Goal: Task Accomplishment & Management: Complete application form

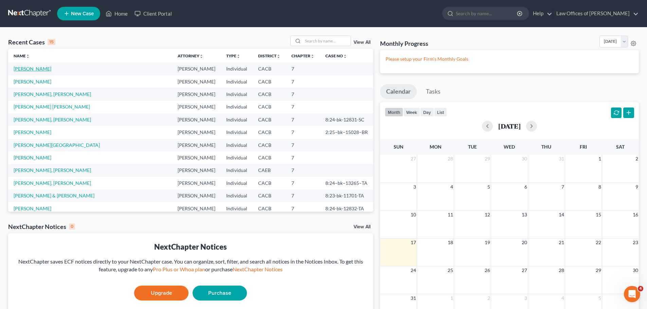
click at [39, 67] on link "[PERSON_NAME]" at bounding box center [33, 69] width 38 height 6
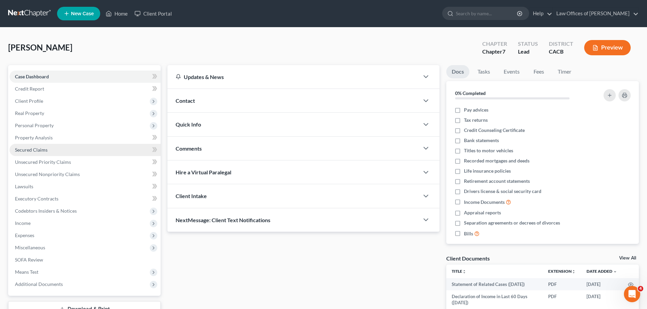
click at [65, 152] on link "Secured Claims" at bounding box center [85, 150] width 151 height 12
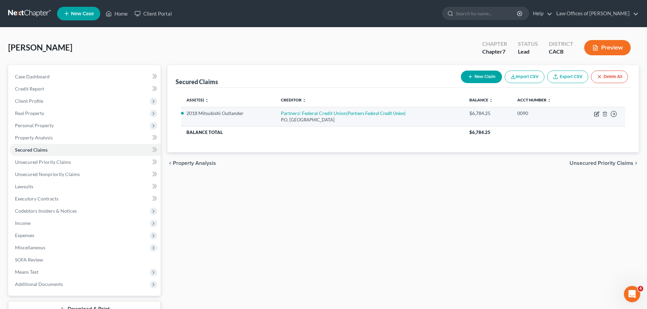
click at [596, 115] on icon "button" at bounding box center [596, 113] width 3 height 3
select select "9"
select select "2"
select select "0"
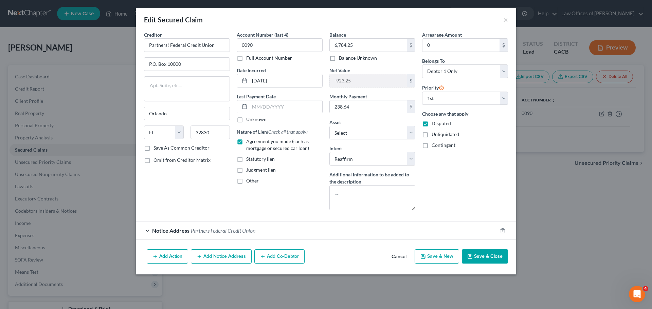
click at [282, 232] on div "Notice Address Partners Federal Credit Union" at bounding box center [316, 231] width 361 height 18
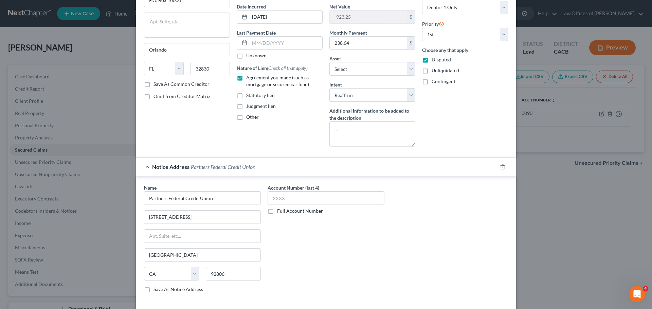
scroll to position [101, 0]
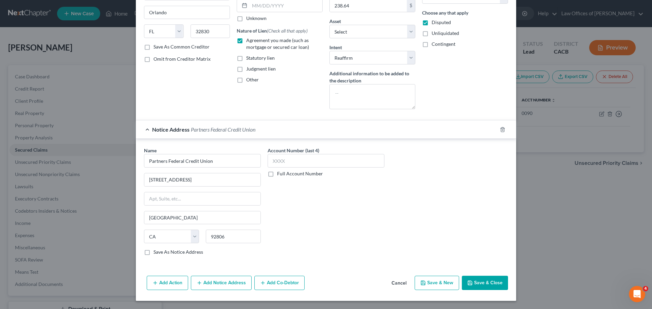
click at [401, 281] on button "Cancel" at bounding box center [399, 284] width 26 height 14
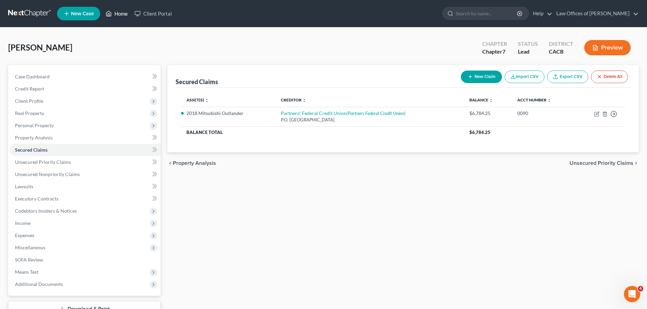
click at [119, 12] on link "Home" at bounding box center [116, 13] width 29 height 12
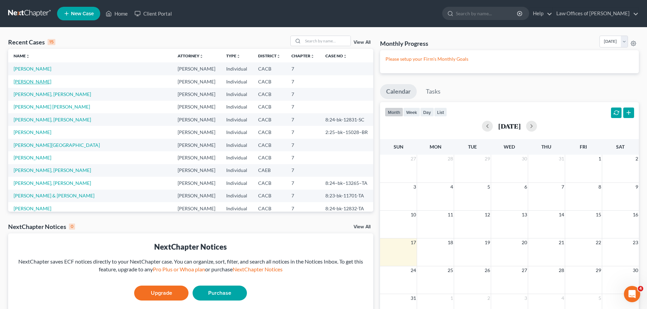
click at [28, 83] on link "[PERSON_NAME]" at bounding box center [33, 82] width 38 height 6
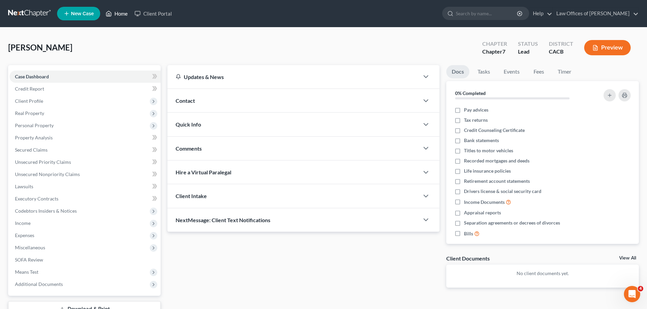
click at [110, 14] on icon at bounding box center [109, 14] width 6 height 8
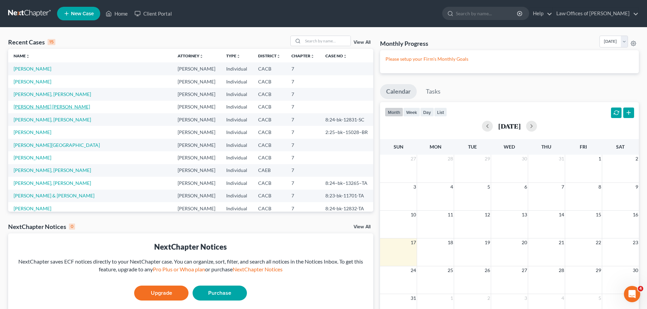
click at [46, 108] on link "[PERSON_NAME] [PERSON_NAME]" at bounding box center [52, 107] width 76 height 6
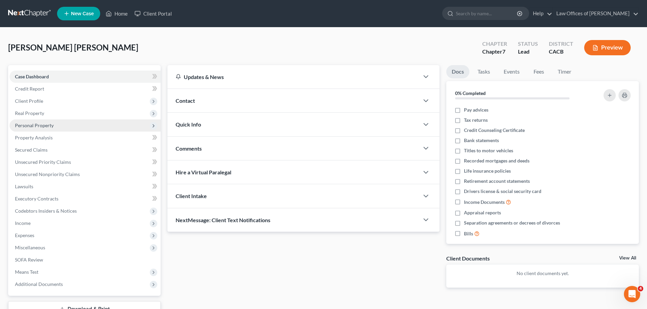
click at [44, 124] on span "Personal Property" at bounding box center [34, 126] width 39 height 6
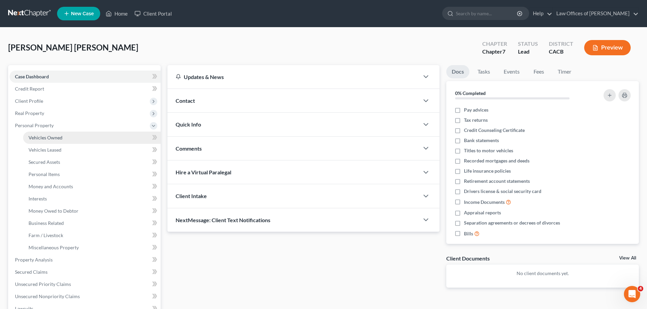
click at [49, 132] on link "Vehicles Owned" at bounding box center [91, 138] width 137 height 12
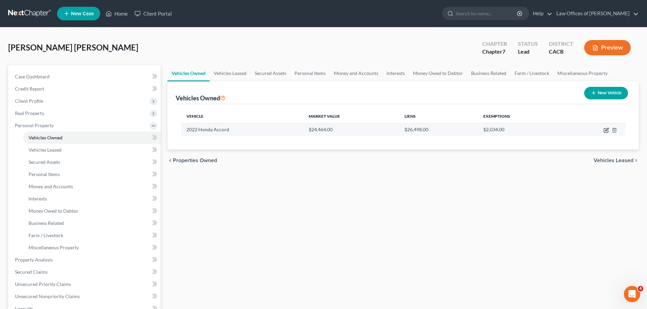
click at [605, 130] on icon "button" at bounding box center [606, 129] width 3 height 3
select select "0"
select select "4"
select select "2"
select select "0"
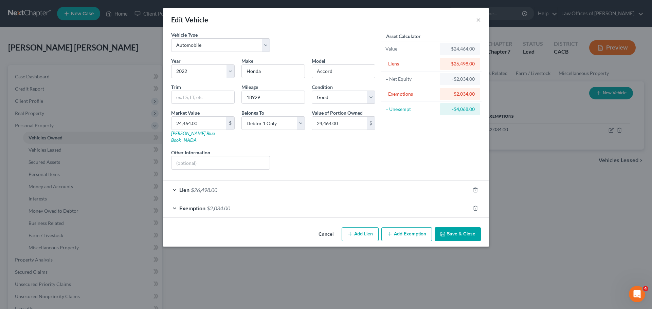
click at [392, 231] on icon "button" at bounding box center [389, 233] width 5 height 5
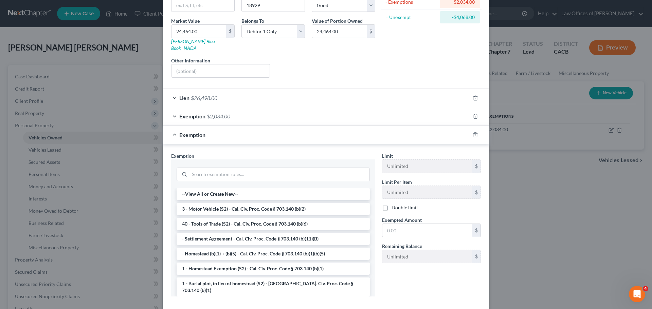
scroll to position [121, 0]
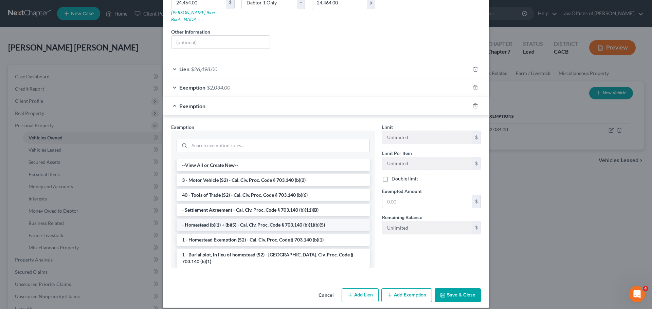
click at [330, 219] on li "- Homestead (b)(1) + (b)(5) - Cal. Civ. Proc. Code § 703.140 (b)(1)(b)(5)" at bounding box center [272, 225] width 193 height 12
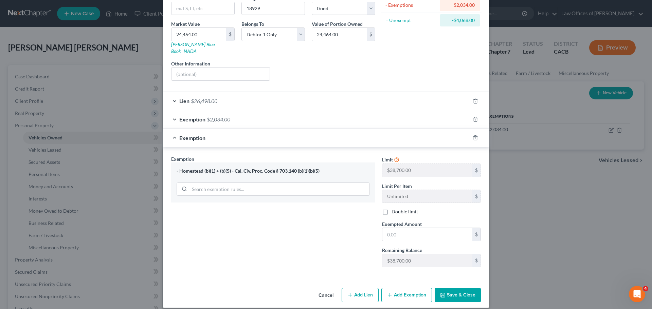
click at [326, 289] on button "Cancel" at bounding box center [326, 296] width 26 height 14
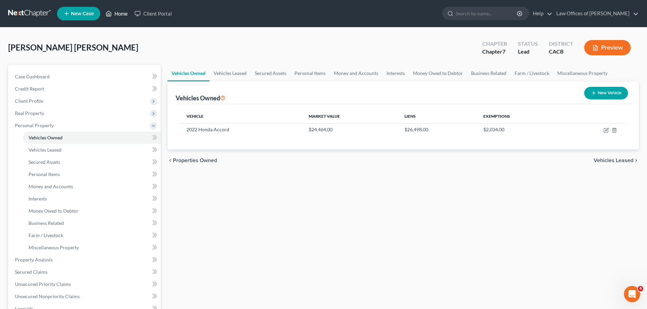
click at [109, 15] on icon at bounding box center [109, 14] width 6 height 8
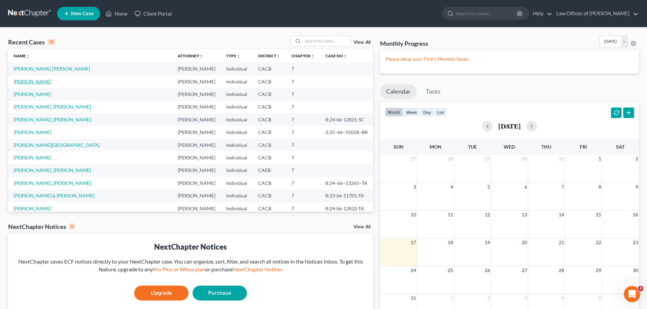
click at [46, 81] on link "[PERSON_NAME]" at bounding box center [33, 82] width 38 height 6
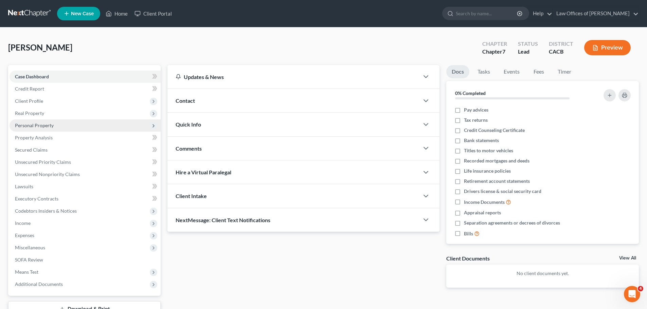
click at [44, 125] on span "Personal Property" at bounding box center [34, 126] width 39 height 6
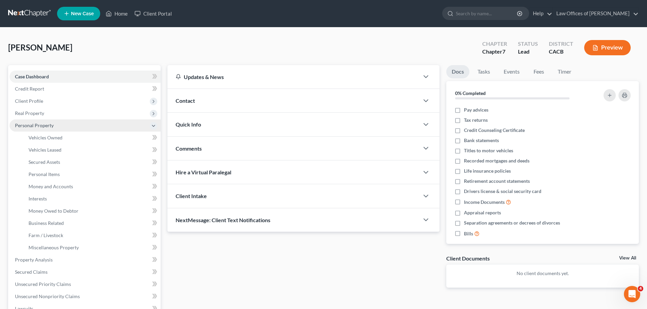
click at [46, 126] on span "Personal Property" at bounding box center [34, 126] width 39 height 6
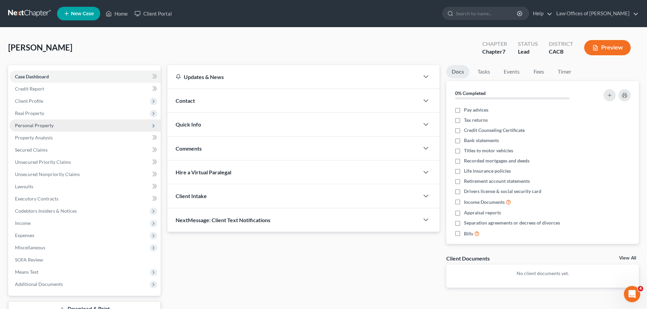
click at [38, 126] on span "Personal Property" at bounding box center [34, 126] width 39 height 6
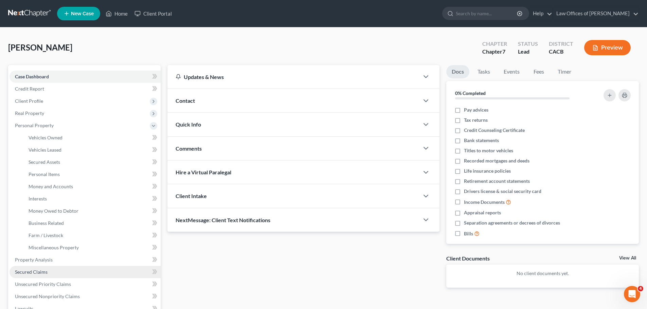
click at [38, 270] on span "Secured Claims" at bounding box center [31, 272] width 33 height 6
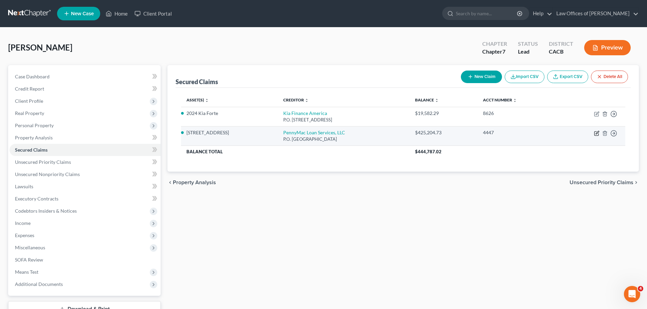
click at [595, 134] on icon "button" at bounding box center [596, 133] width 5 height 5
select select "4"
select select "2"
select select "3"
select select "0"
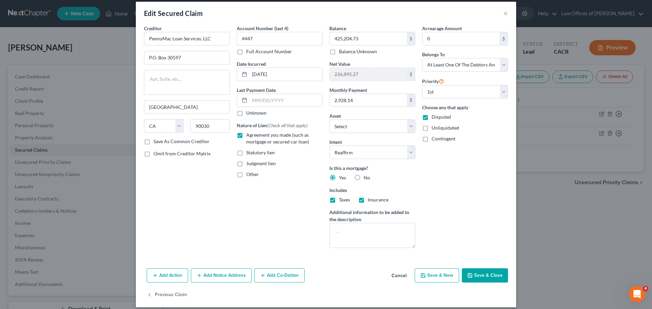
scroll to position [13, 0]
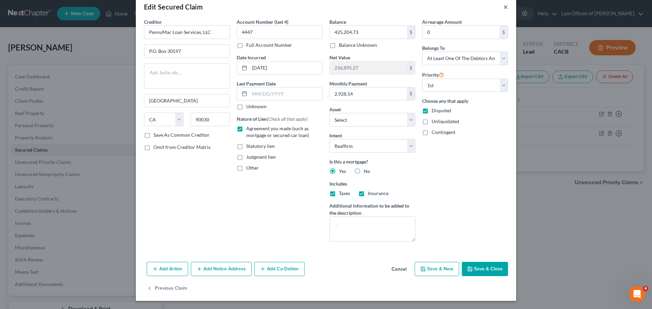
click at [503, 7] on button "×" at bounding box center [505, 7] width 5 height 8
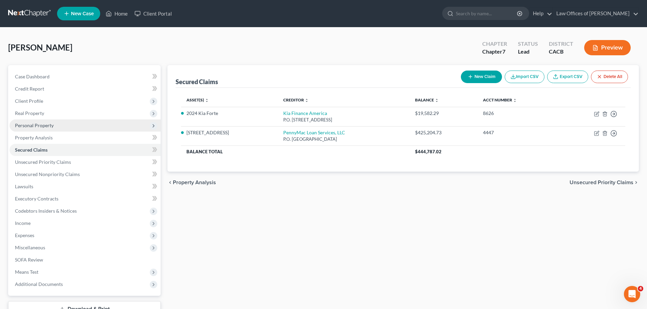
click at [35, 128] on span "Personal Property" at bounding box center [85, 125] width 151 height 12
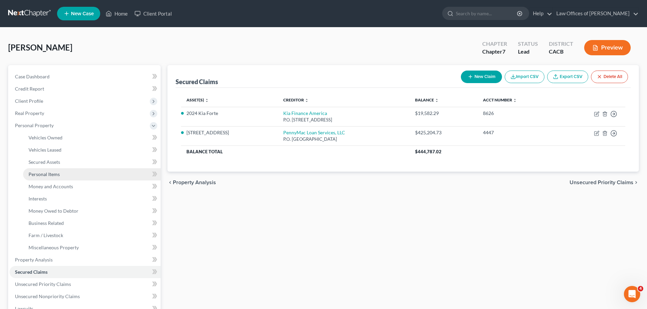
click at [53, 172] on span "Personal Items" at bounding box center [44, 174] width 31 height 6
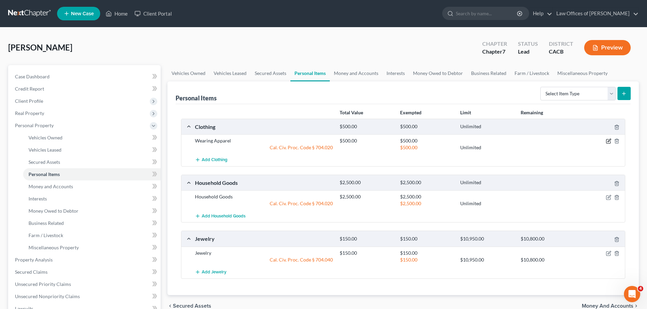
click at [607, 140] on icon "button" at bounding box center [607, 140] width 5 height 5
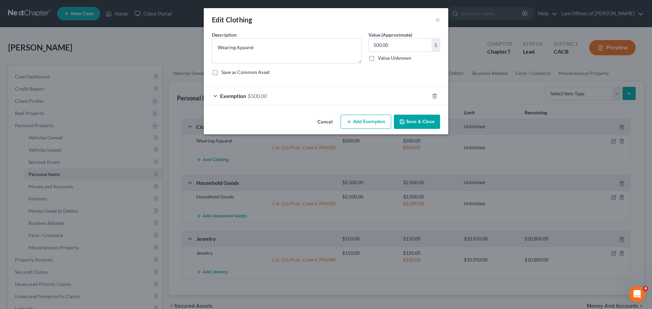
click at [375, 124] on button "Add Exemption" at bounding box center [365, 122] width 51 height 14
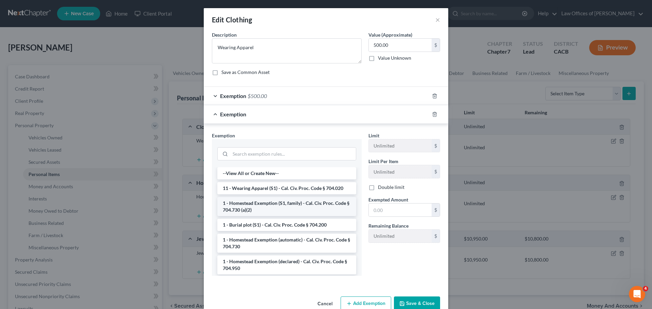
click at [298, 206] on li "1 - Homestead Exemption (S1, family) - Cal. Civ. Proc. Code § 704.730 (a)(2)" at bounding box center [286, 206] width 139 height 19
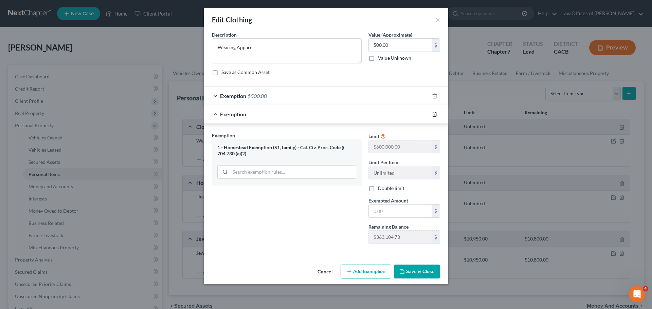
click at [434, 113] on icon "button" at bounding box center [434, 114] width 5 height 5
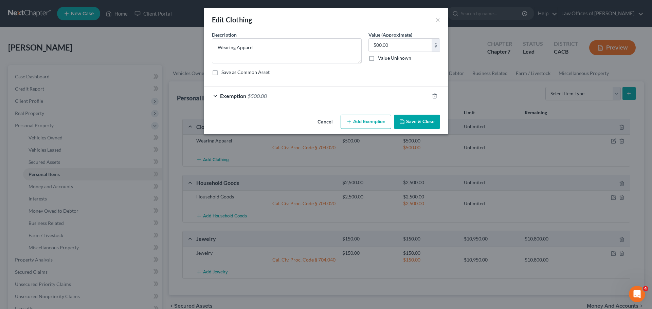
click at [373, 125] on button "Add Exemption" at bounding box center [365, 122] width 51 height 14
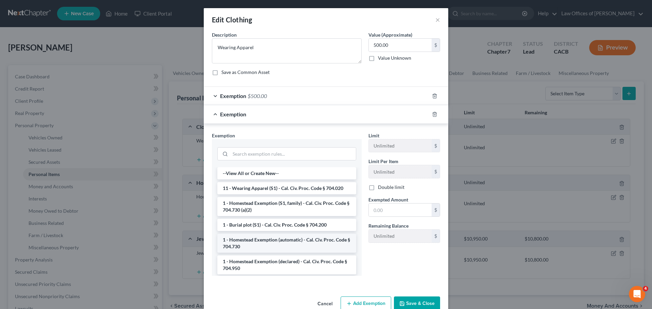
click at [317, 244] on li "1 - Homestead Exemption (automatic) - Cal. Civ. Proc. Code § 704.730" at bounding box center [286, 243] width 139 height 19
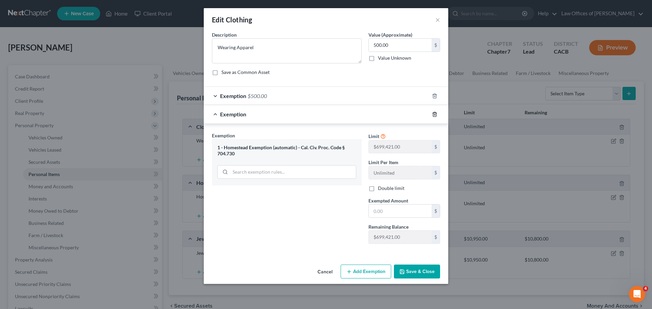
click at [436, 113] on icon "button" at bounding box center [434, 114] width 5 height 5
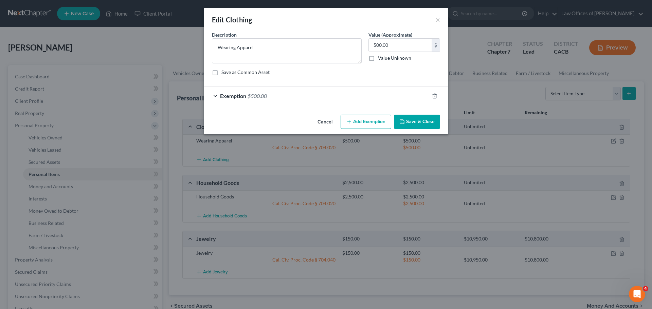
click at [373, 127] on button "Add Exemption" at bounding box center [365, 122] width 51 height 14
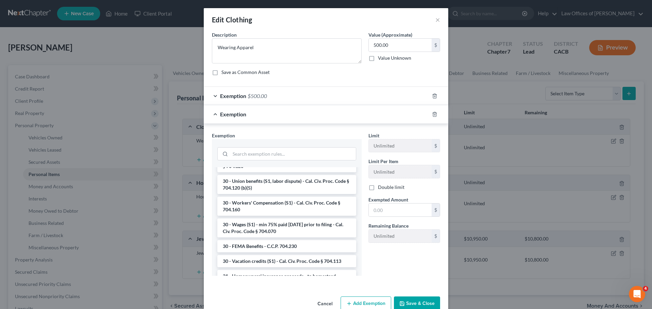
scroll to position [797, 0]
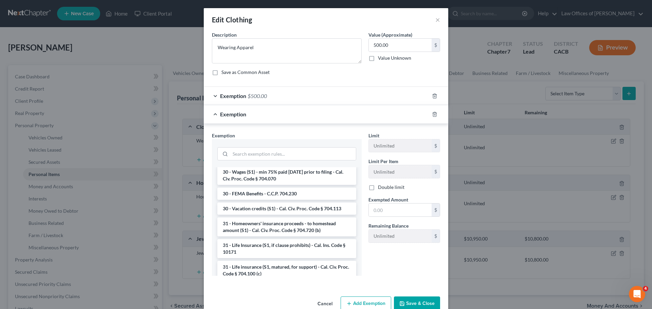
click at [324, 303] on button "Cancel" at bounding box center [325, 304] width 26 height 14
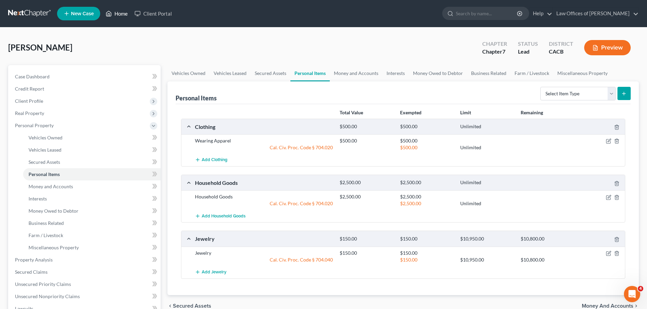
click at [115, 11] on link "Home" at bounding box center [116, 13] width 29 height 12
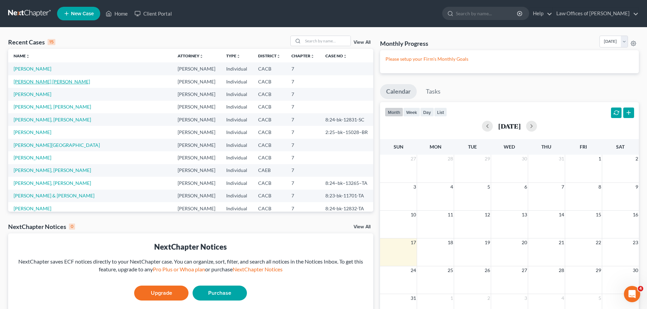
click at [46, 82] on link "[PERSON_NAME] [PERSON_NAME]" at bounding box center [52, 82] width 76 height 6
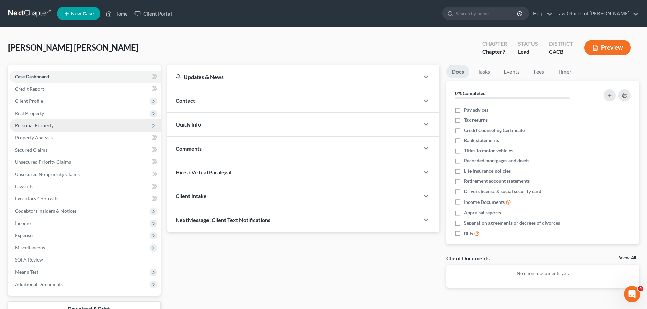
click at [51, 128] on span "Personal Property" at bounding box center [34, 126] width 39 height 6
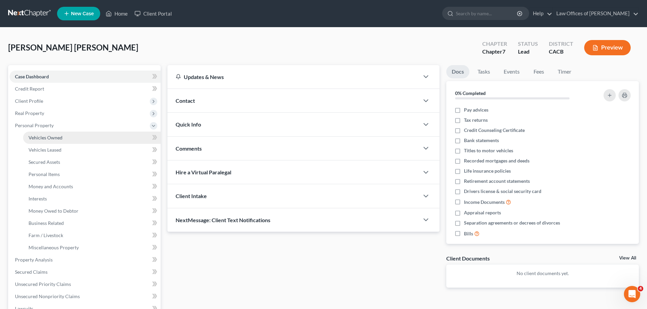
click at [58, 142] on link "Vehicles Owned" at bounding box center [91, 138] width 137 height 12
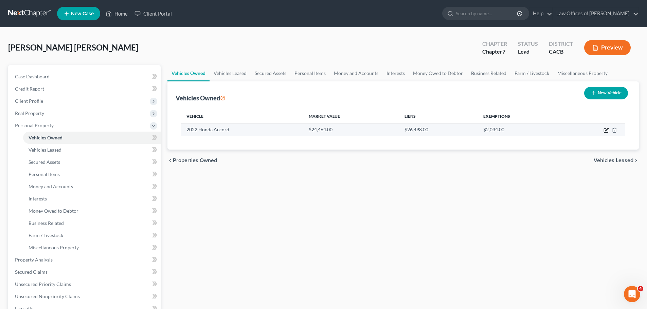
click at [605, 130] on icon "button" at bounding box center [606, 129] width 3 height 3
select select "0"
select select "4"
select select "2"
select select "0"
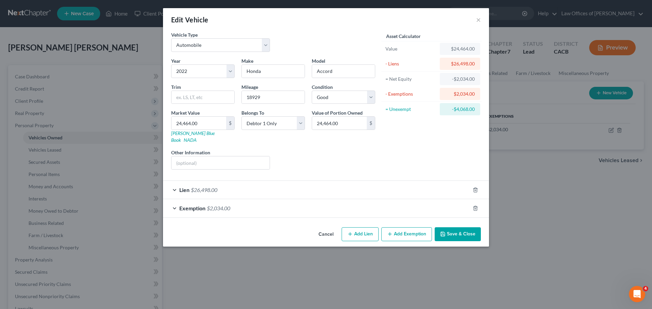
click at [401, 228] on button "Add Exemption" at bounding box center [406, 234] width 51 height 14
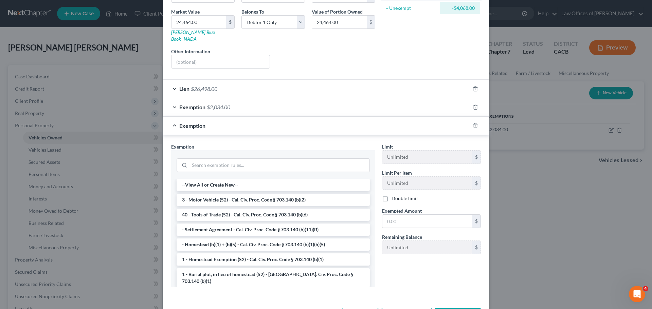
scroll to position [102, 0]
click at [325, 254] on li "1 - Homestead Exemption (S2) - Cal. Civ. Proc. Code § 703.140 (b)(1)" at bounding box center [272, 259] width 193 height 12
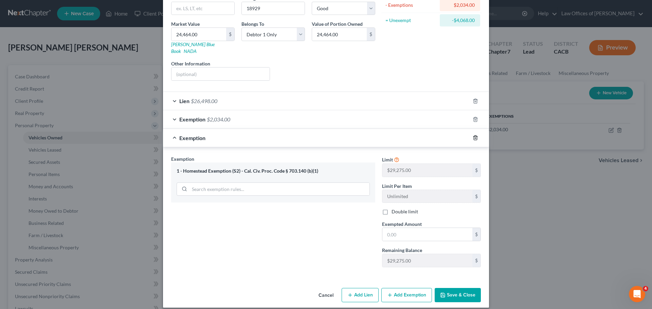
click at [472, 135] on icon "button" at bounding box center [474, 137] width 5 height 5
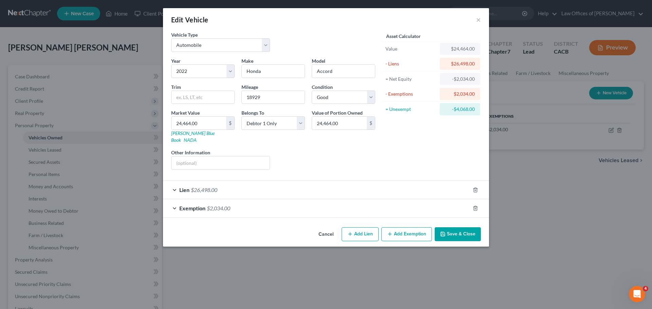
click at [394, 228] on button "Add Exemption" at bounding box center [406, 234] width 51 height 14
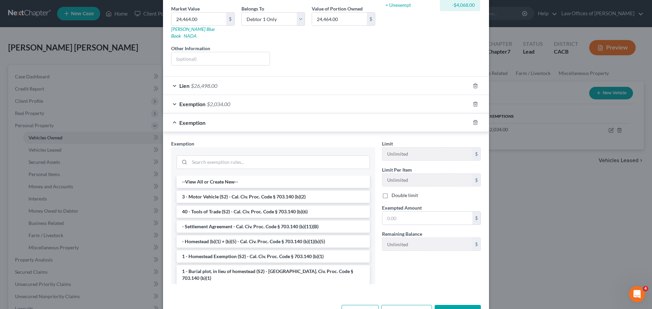
scroll to position [121, 0]
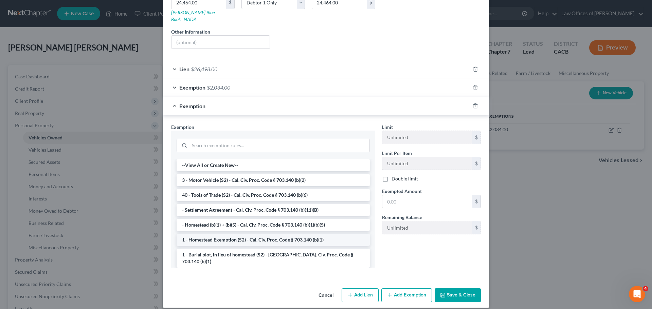
click at [314, 235] on li "1 - Homestead Exemption (S2) - Cal. Civ. Proc. Code § 703.140 (b)(1)" at bounding box center [272, 240] width 193 height 12
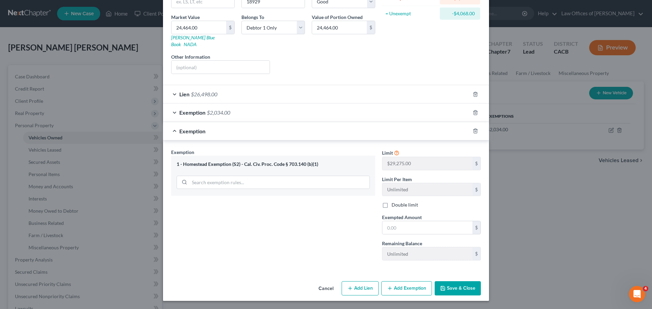
scroll to position [89, 0]
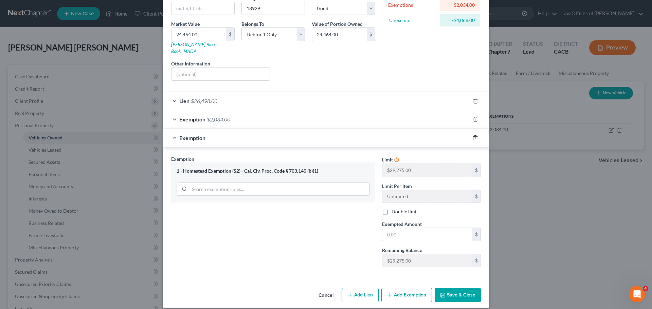
click at [475, 138] on line "button" at bounding box center [475, 138] width 0 height 1
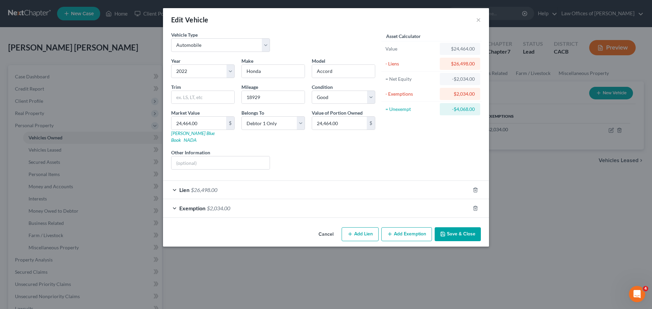
click at [400, 227] on button "Add Exemption" at bounding box center [406, 234] width 51 height 14
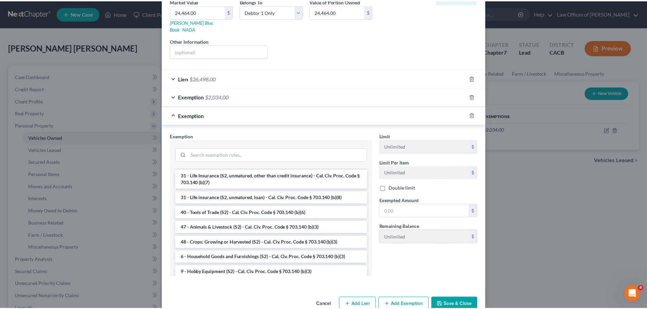
scroll to position [121, 0]
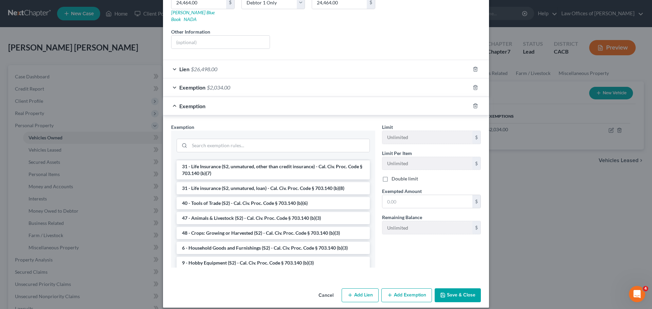
click at [322, 289] on button "Cancel" at bounding box center [326, 296] width 26 height 14
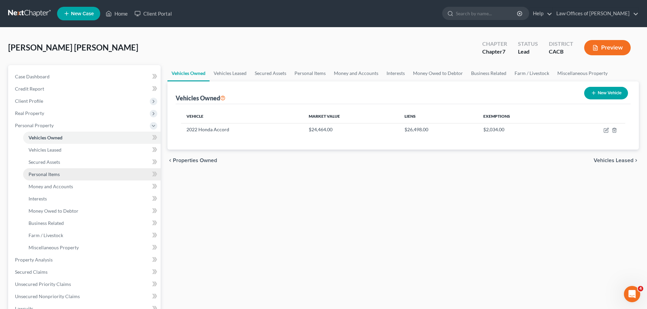
click at [75, 175] on link "Personal Items" at bounding box center [91, 174] width 137 height 12
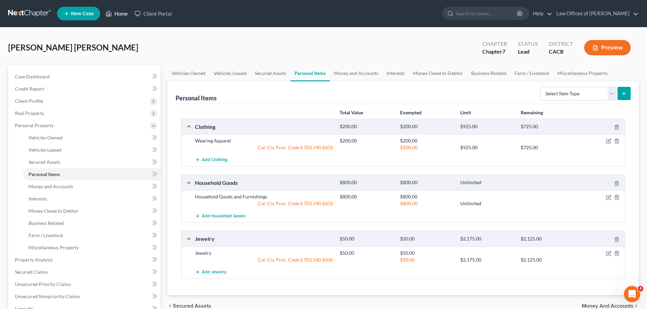
click at [116, 10] on link "Home" at bounding box center [116, 13] width 29 height 12
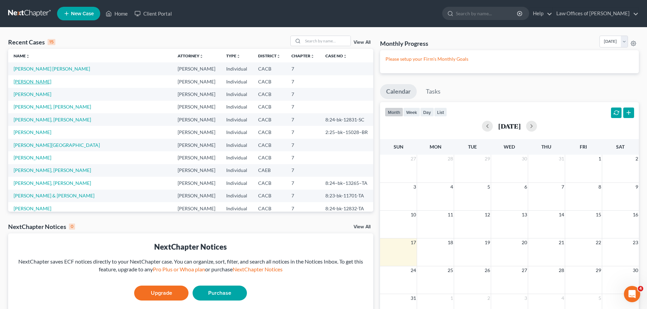
click at [40, 83] on link "[PERSON_NAME]" at bounding box center [33, 82] width 38 height 6
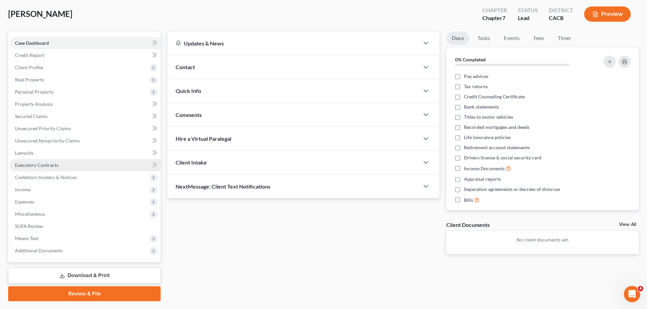
scroll to position [18, 0]
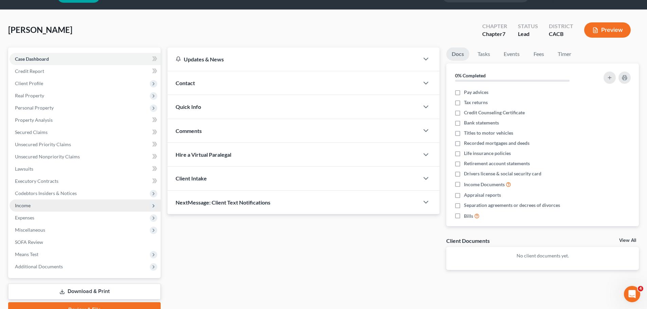
click at [26, 206] on span "Income" at bounding box center [23, 206] width 16 height 6
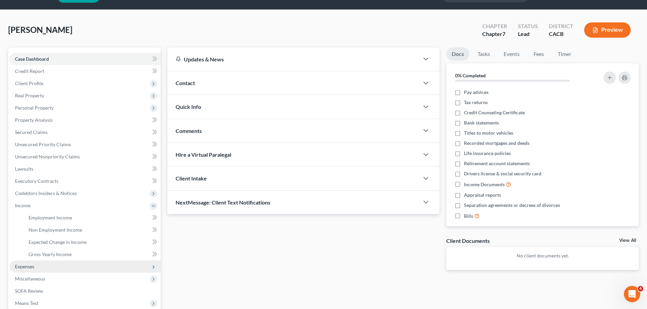
click at [26, 268] on span "Expenses" at bounding box center [24, 267] width 19 height 6
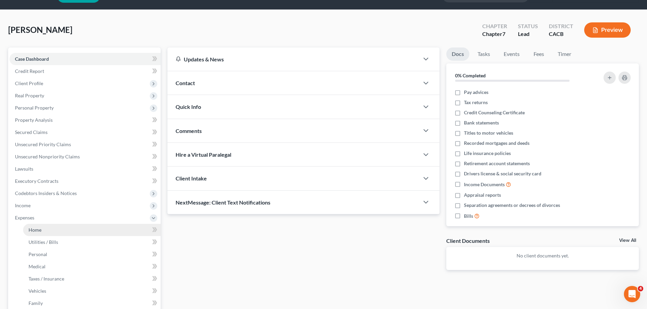
click at [52, 231] on link "Home" at bounding box center [91, 230] width 137 height 12
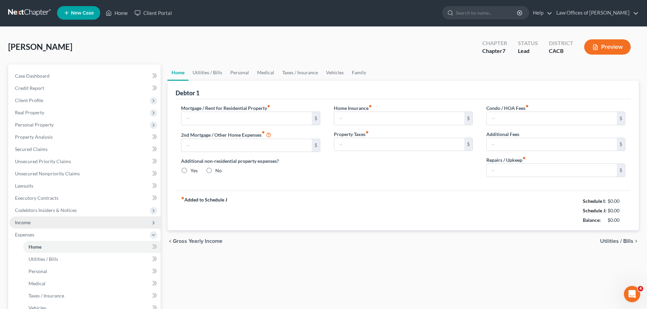
type input "2,928.14"
type input "0.00"
radio input "true"
type input "0.00"
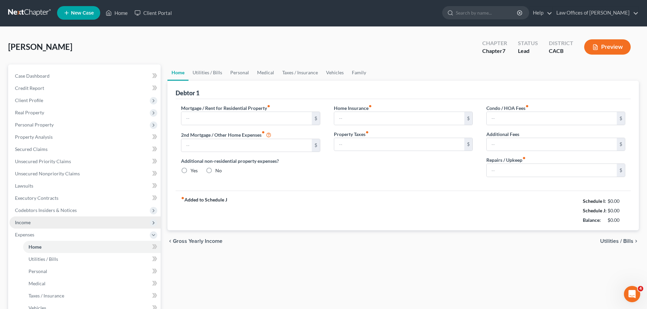
type input "0.00"
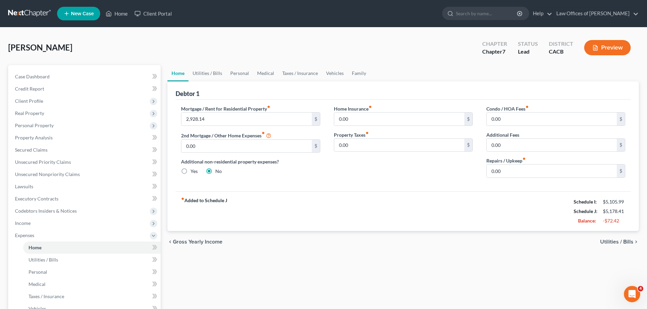
click at [190, 171] on label "Yes" at bounding box center [193, 171] width 7 height 7
click at [193, 171] on input "Yes" at bounding box center [195, 170] width 4 height 4
radio input "true"
click at [215, 171] on label "No" at bounding box center [218, 171] width 6 height 7
click at [218, 171] on input "No" at bounding box center [220, 170] width 4 height 4
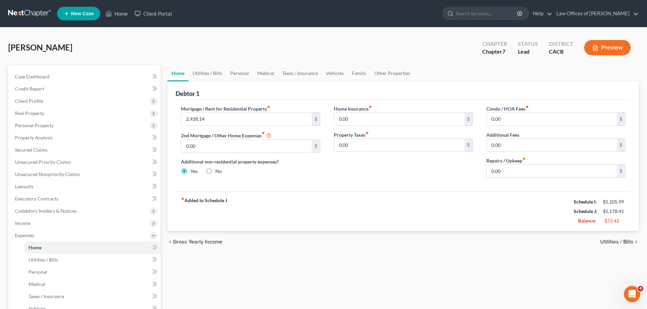
radio input "true"
click at [190, 169] on label "Yes" at bounding box center [193, 171] width 7 height 7
click at [193, 169] on input "Yes" at bounding box center [195, 170] width 4 height 4
radio input "true"
radio input "false"
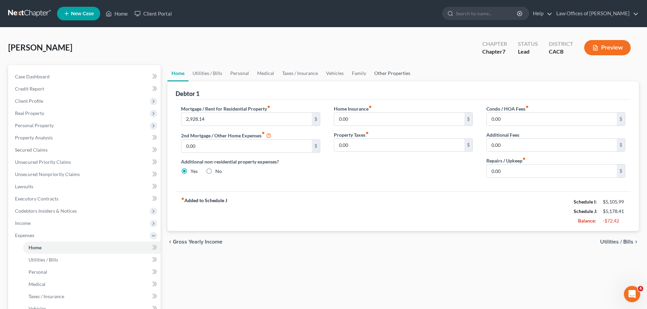
click at [391, 71] on link "Other Properties" at bounding box center [392, 73] width 44 height 16
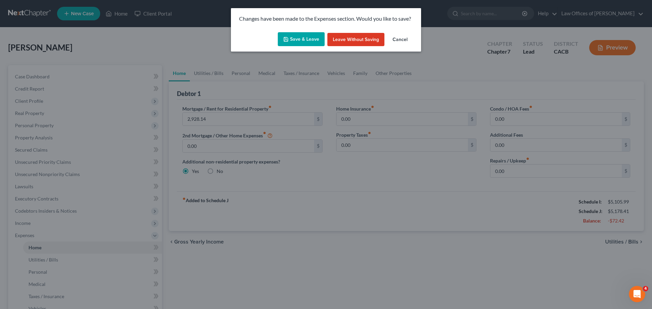
click at [402, 38] on button "Cancel" at bounding box center [400, 40] width 26 height 14
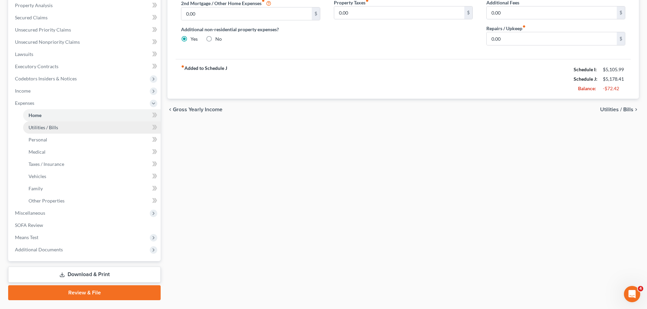
scroll to position [136, 0]
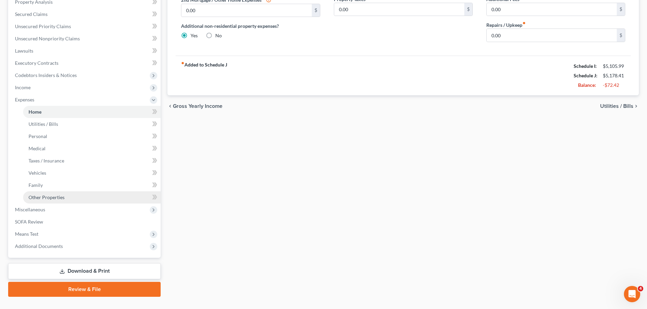
click at [61, 196] on span "Other Properties" at bounding box center [47, 197] width 36 height 6
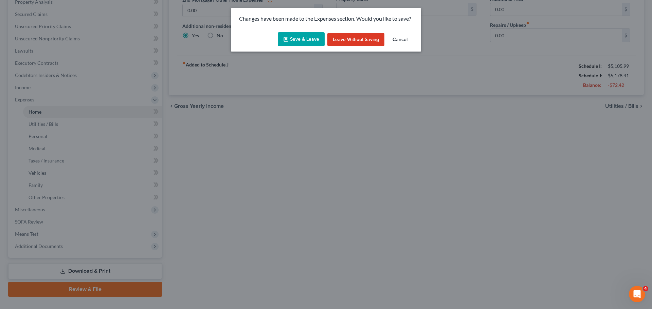
click at [373, 41] on button "Leave without Saving" at bounding box center [355, 40] width 57 height 14
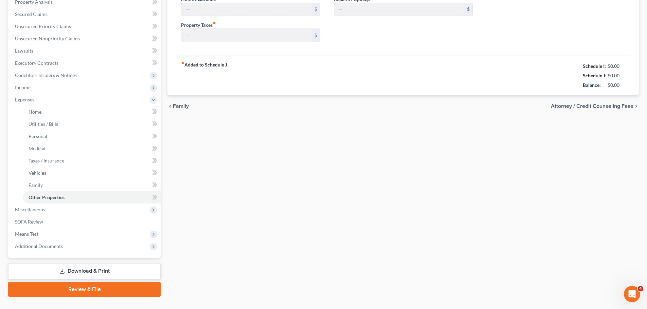
type input "0.00"
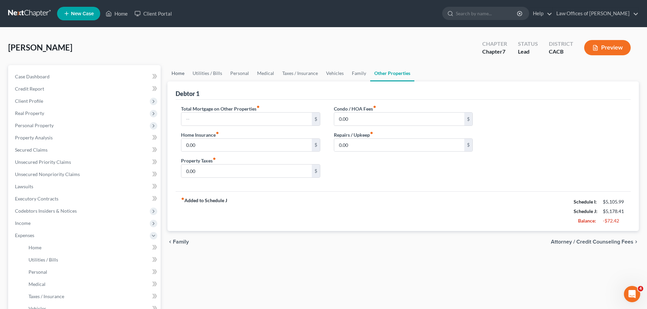
click at [184, 69] on link "Home" at bounding box center [177, 73] width 21 height 16
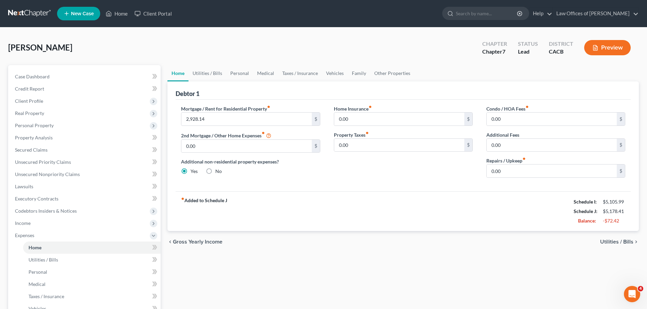
click at [215, 169] on label "No" at bounding box center [218, 171] width 6 height 7
click at [218, 169] on input "No" at bounding box center [220, 170] width 4 height 4
radio input "true"
radio input "false"
click at [588, 149] on input "0.00" at bounding box center [551, 145] width 130 height 13
